Goal: Find contact information: Find contact information

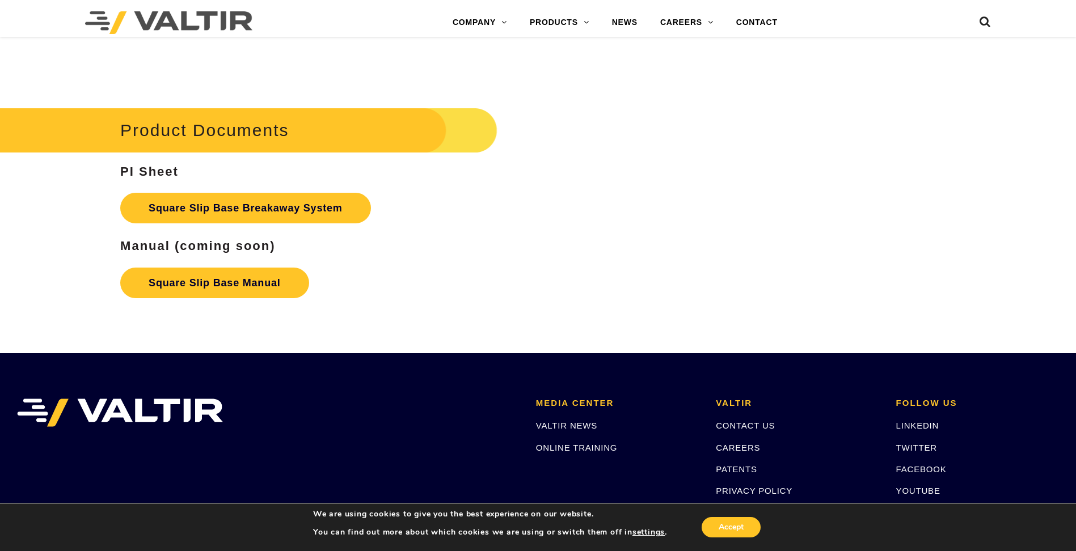
scroll to position [2050, 0]
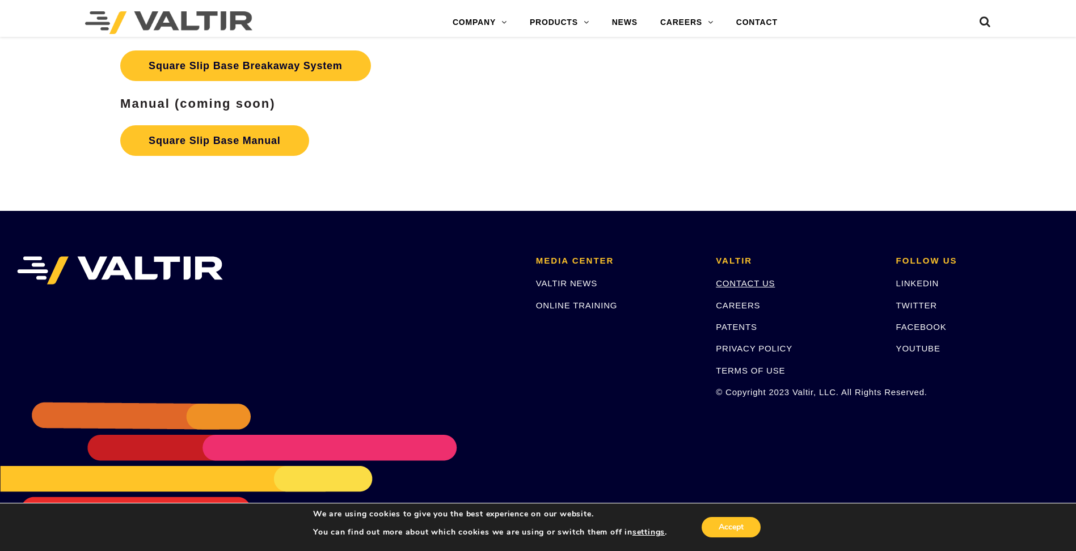
click at [766, 285] on link "CONTACT US" at bounding box center [745, 283] width 59 height 10
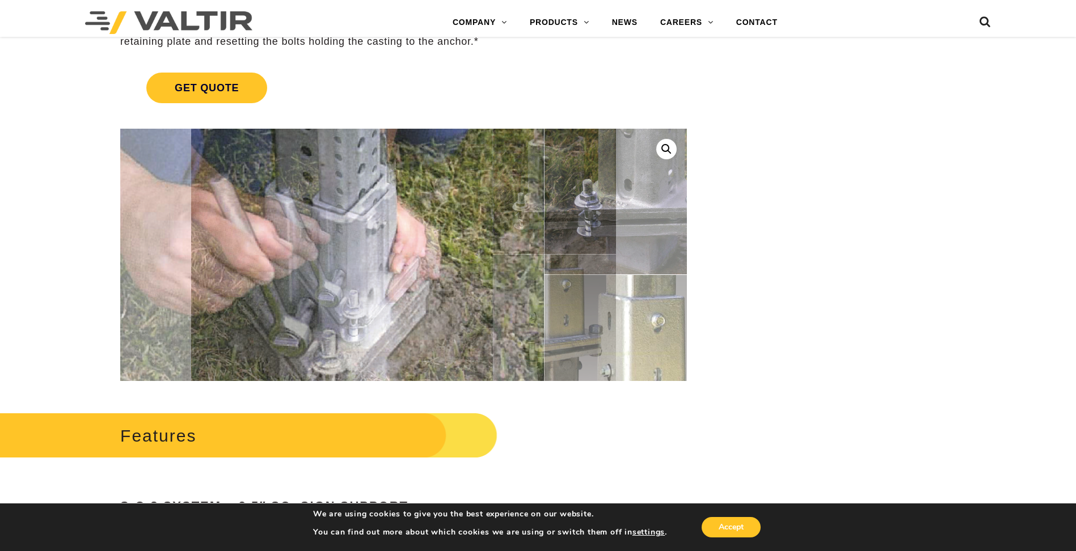
scroll to position [340, 0]
